Goal: Information Seeking & Learning: Learn about a topic

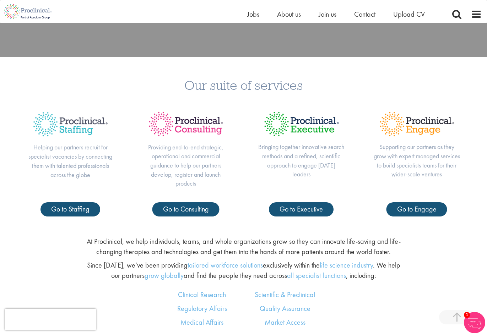
scroll to position [320, 0]
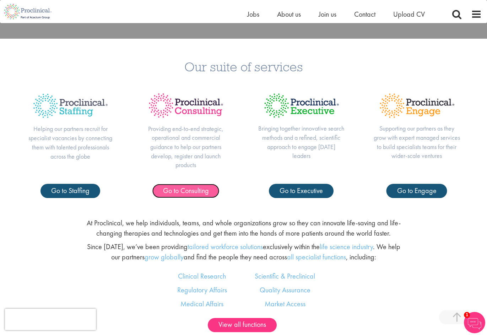
click at [186, 189] on span "Go to Consulting" at bounding box center [186, 190] width 46 height 9
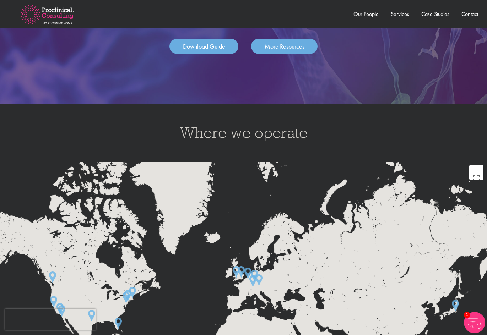
scroll to position [1066, 0]
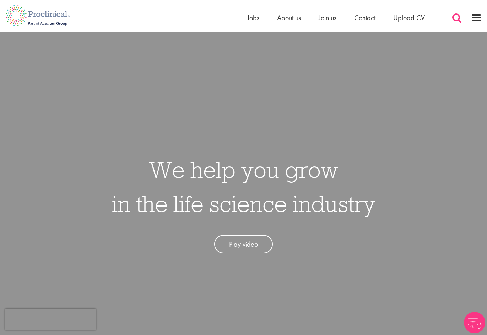
click at [461, 18] on span at bounding box center [457, 17] width 11 height 11
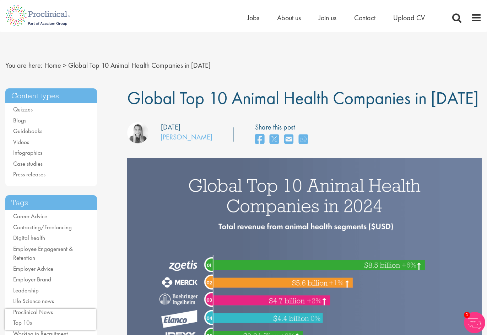
drag, startPoint x: 129, startPoint y: 101, endPoint x: 471, endPoint y: 96, distance: 341.5
click at [471, 96] on span "Global Top 10 Animal Health Companies in 2024" at bounding box center [302, 98] width 351 height 23
copy span "Global Top 10 Animal Health Companies in 2024"
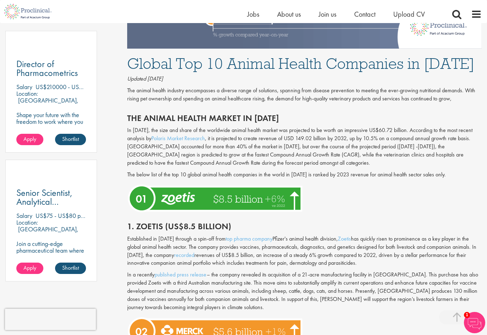
scroll to position [462, 0]
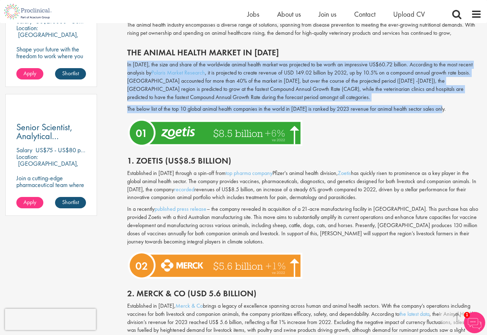
drag, startPoint x: 124, startPoint y: 64, endPoint x: 445, endPoint y: 111, distance: 324.3
copy div "In 2023, the size and share of the worldwide animal health market was projected…"
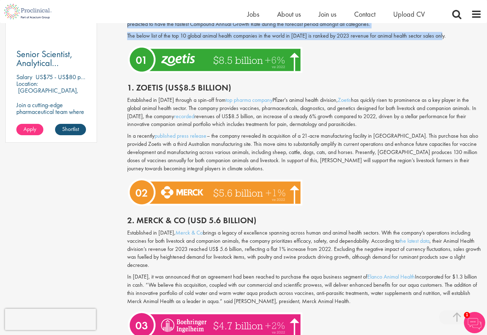
scroll to position [533, 0]
